Goal: Information Seeking & Learning: Learn about a topic

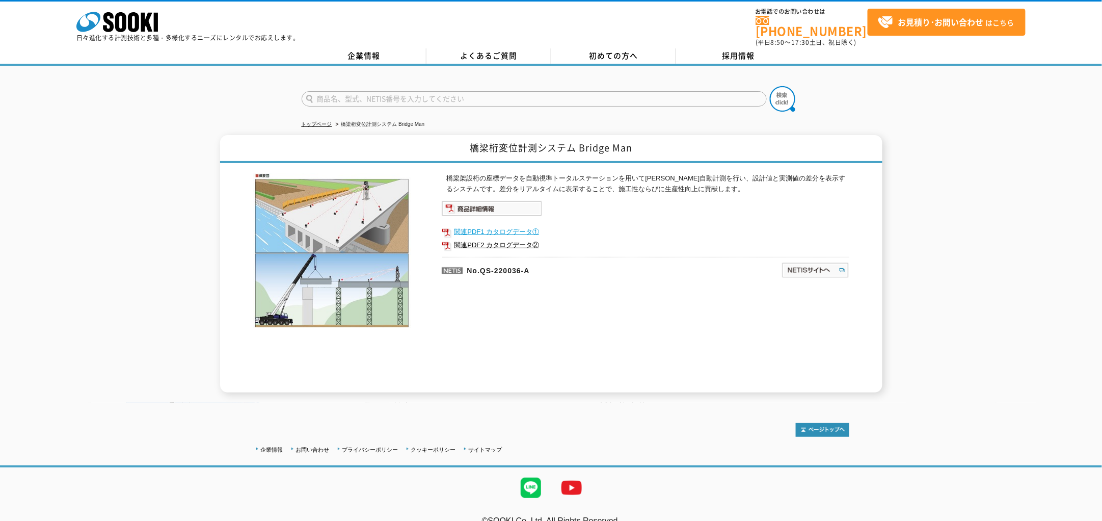
click at [500, 225] on link "関連PDF1 カタログデータ①" at bounding box center [646, 231] width 408 height 13
click at [470, 225] on link "関連PDF1 カタログデータ①" at bounding box center [646, 231] width 408 height 13
click at [476, 239] on link "関連PDF2 カタログデータ②" at bounding box center [646, 244] width 408 height 13
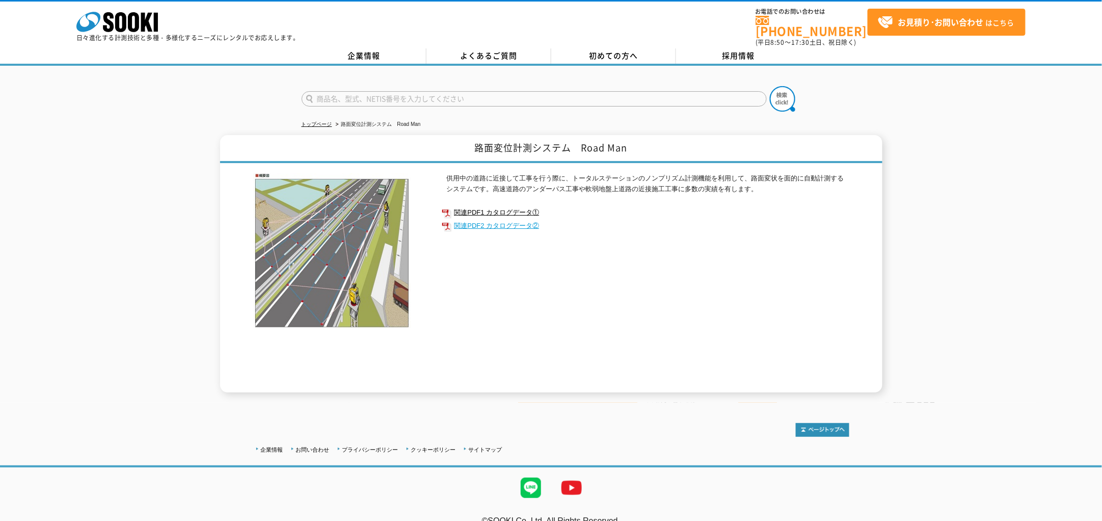
click at [472, 222] on link "関連PDF2 カタログデータ②" at bounding box center [646, 225] width 408 height 13
click at [495, 206] on link "関連PDF1 カタログデータ①" at bounding box center [646, 212] width 408 height 13
click at [329, 121] on link "トップページ" at bounding box center [317, 124] width 31 height 6
click at [353, 91] on input "text" at bounding box center [534, 98] width 465 height 15
type input "商品名、型式、NETIS番号を入力してください"
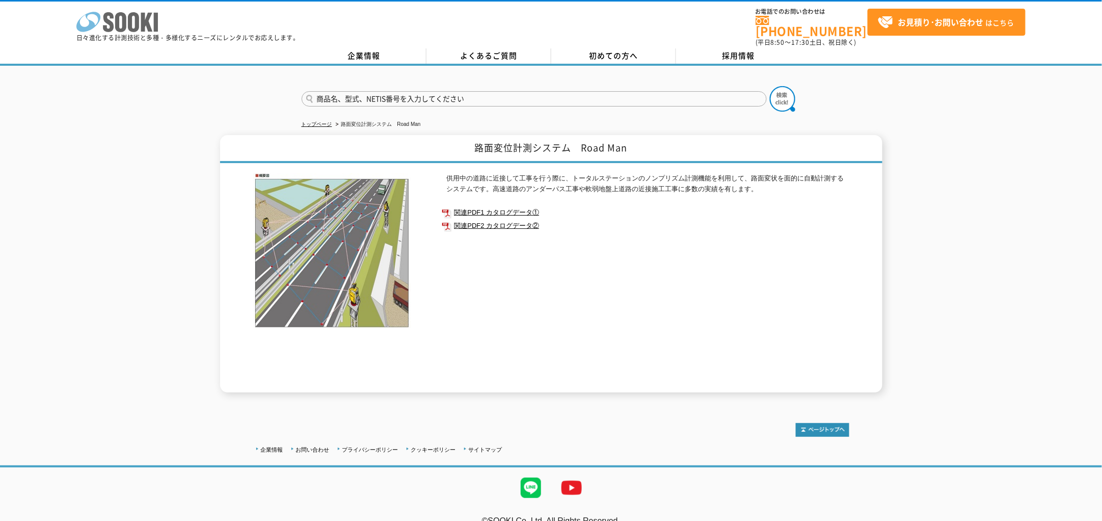
click at [142, 28] on polygon at bounding box center [147, 22] width 12 height 19
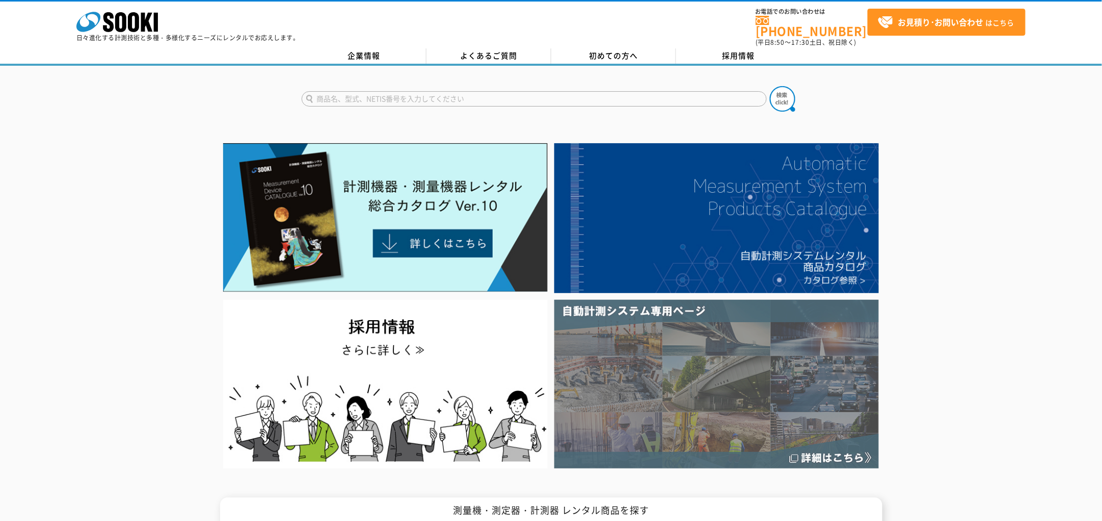
click at [746, 371] on img at bounding box center [716, 384] width 325 height 169
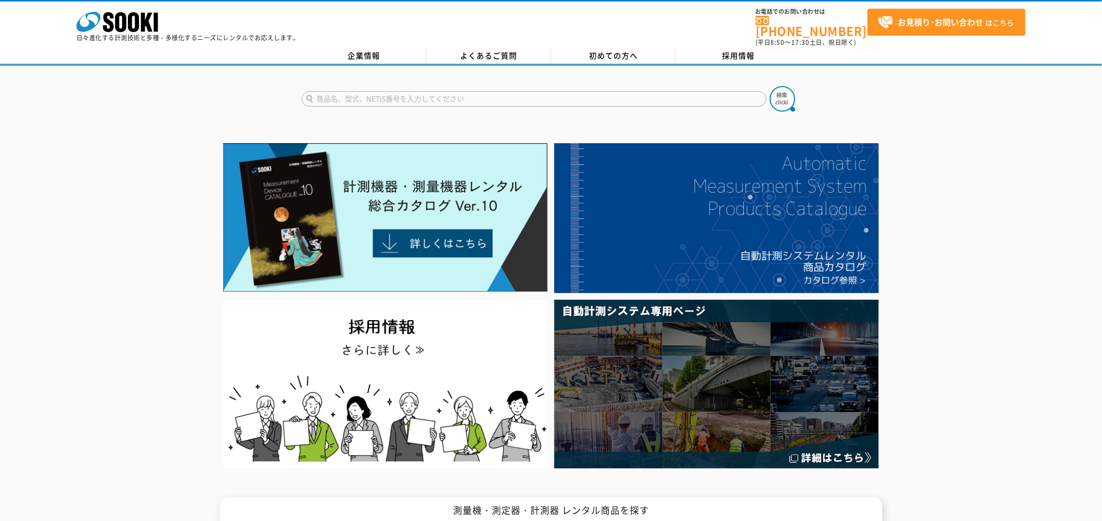
click at [366, 91] on input "text" at bounding box center [534, 98] width 465 height 15
type input "鉛直度"
click at [770, 86] on button at bounding box center [782, 98] width 25 height 25
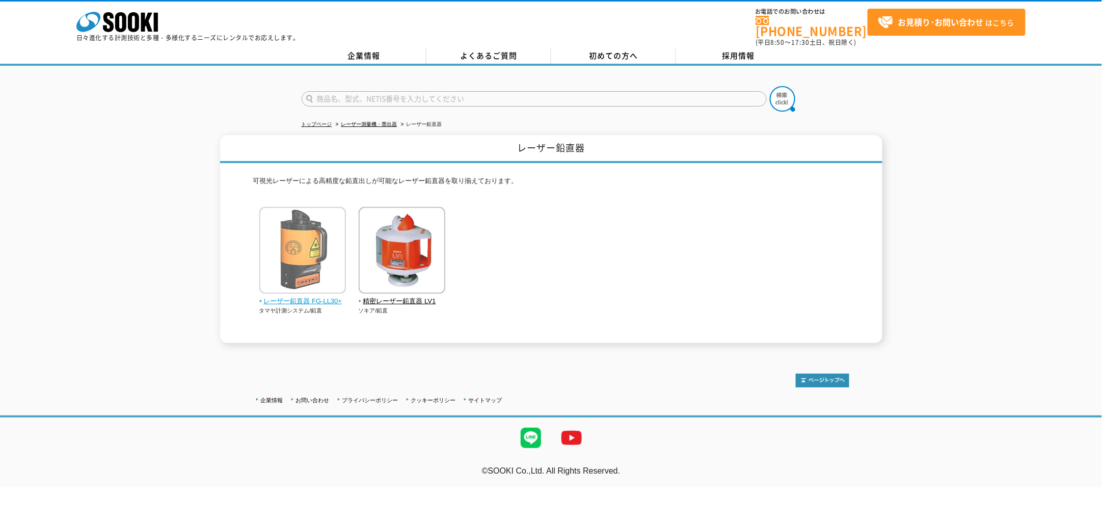
click at [287, 296] on span "レーザー鉛直器 FG-LL30+" at bounding box center [302, 301] width 87 height 11
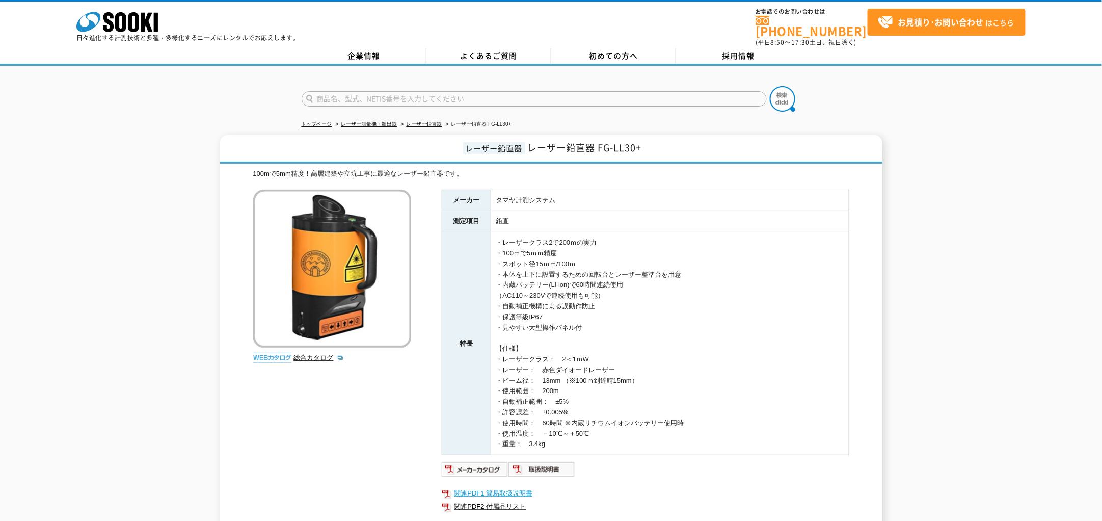
click at [483, 487] on link "関連PDF1 簡易取扱説明書" at bounding box center [646, 493] width 408 height 13
